Goal: Information Seeking & Learning: Learn about a topic

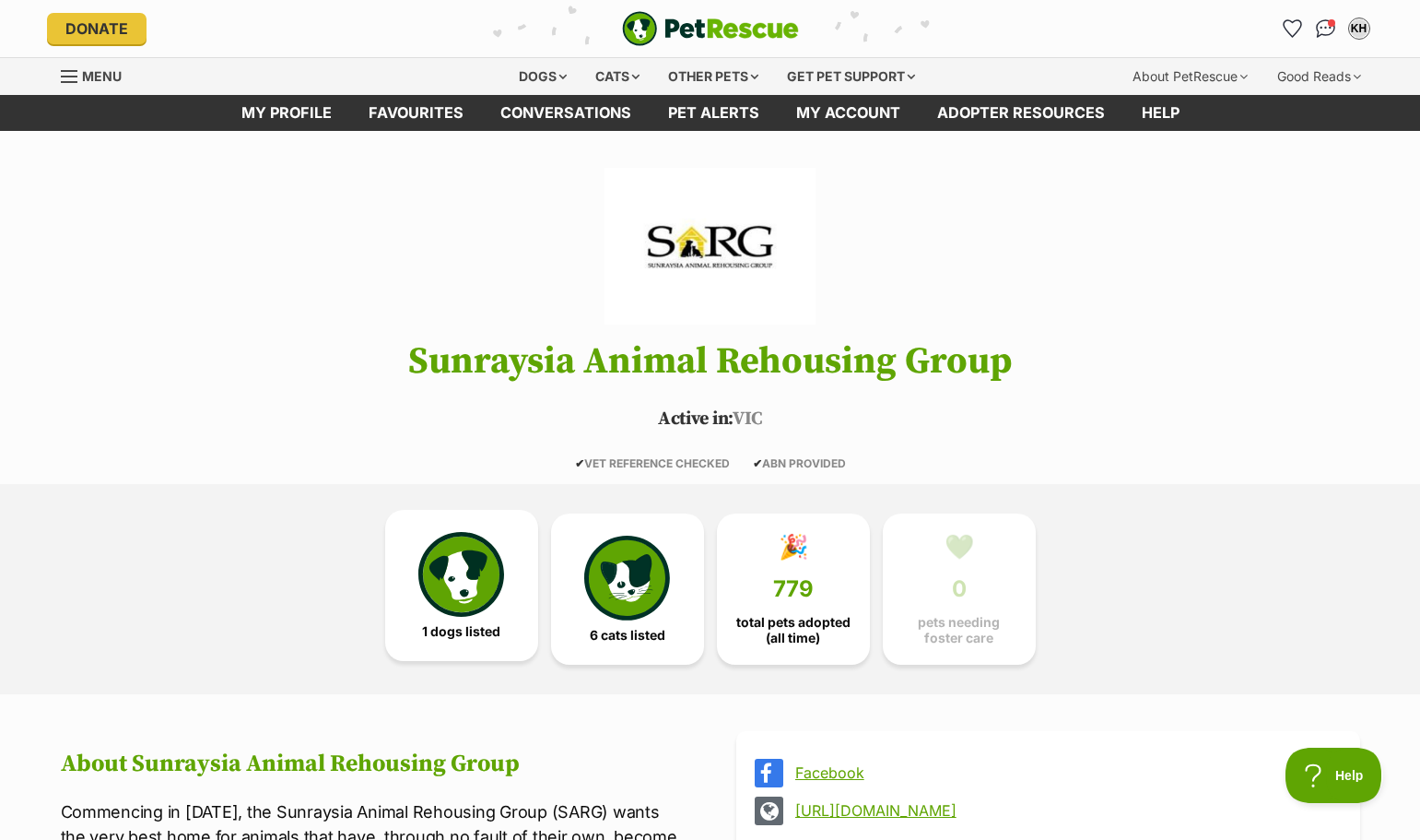
click at [461, 595] on img at bounding box center [461, 574] width 85 height 85
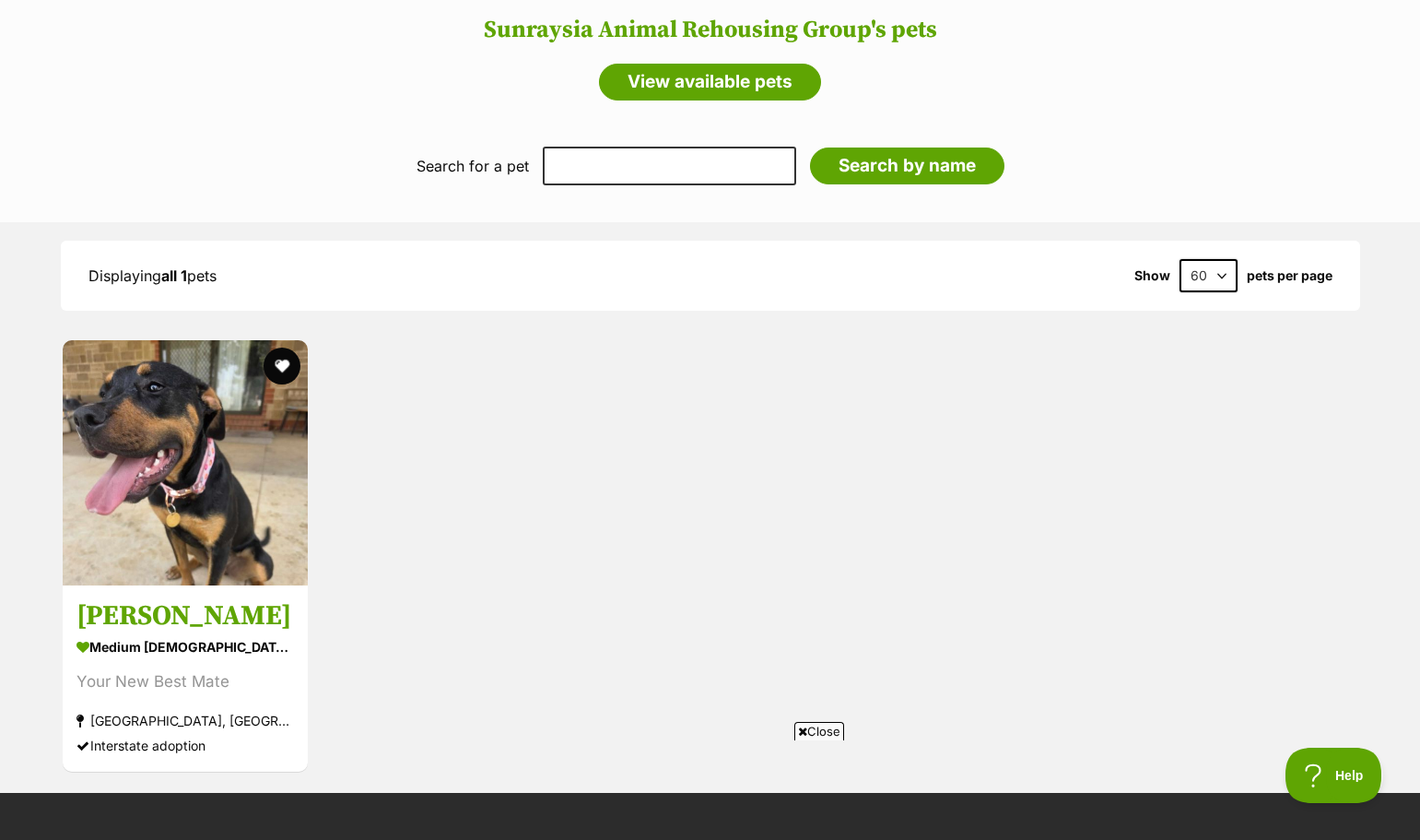
click at [1222, 260] on select "60 120" at bounding box center [1209, 275] width 58 height 33
select select "120"
click at [1180, 259] on select "60 120" at bounding box center [1209, 275] width 58 height 33
